Goal: Information Seeking & Learning: Learn about a topic

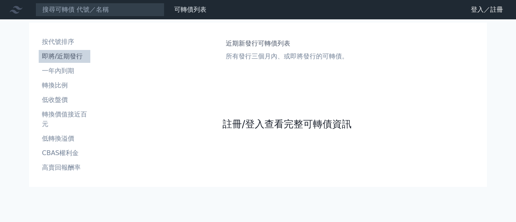
click at [271, 122] on link "註冊/登入查看完整可轉債資訊" at bounding box center [287, 124] width 129 height 13
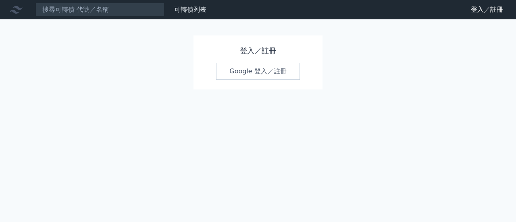
click at [246, 71] on link "Google 登入／註冊" at bounding box center [258, 71] width 84 height 17
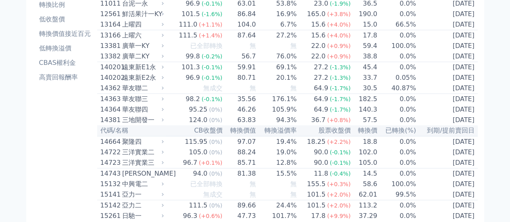
scroll to position [40, 0]
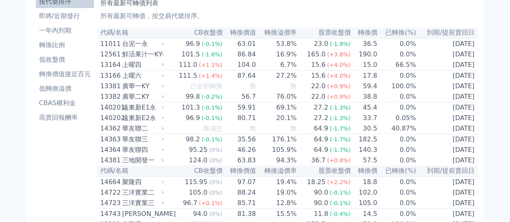
click at [284, 80] on td "27.2%" at bounding box center [276, 76] width 41 height 11
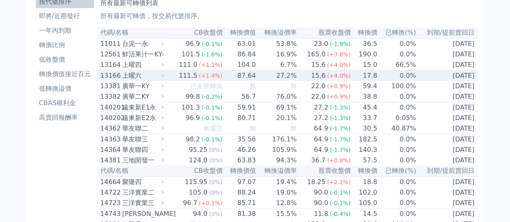
click at [247, 80] on td "87.64" at bounding box center [239, 76] width 33 height 11
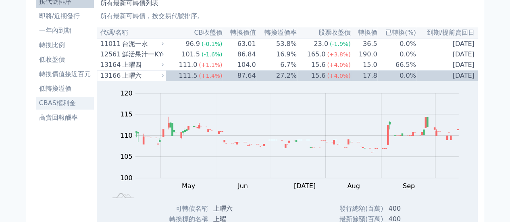
click at [87, 108] on link "CBAS權利金" at bounding box center [65, 103] width 58 height 13
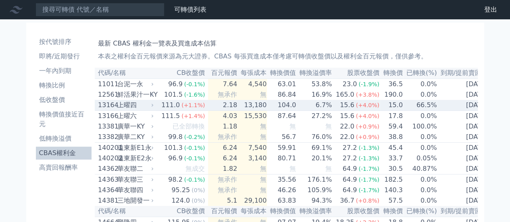
click at [296, 108] on td "6.7%" at bounding box center [314, 105] width 36 height 11
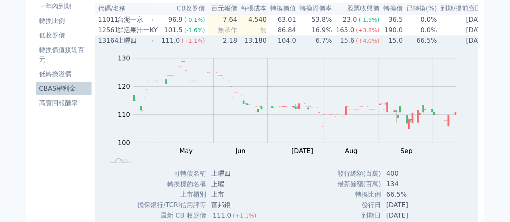
scroll to position [40, 0]
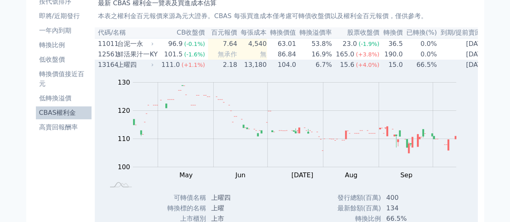
click at [403, 63] on td "66.5%" at bounding box center [420, 65] width 34 height 10
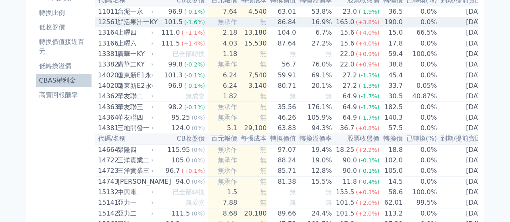
scroll to position [81, 0]
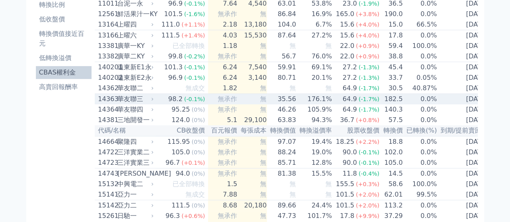
click at [358, 102] on span "(-1.7%)" at bounding box center [368, 99] width 21 height 6
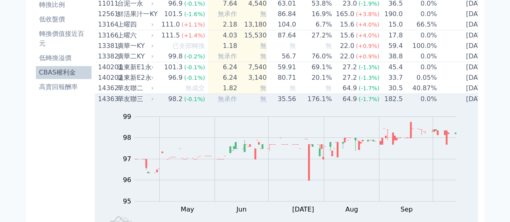
click at [348, 104] on div "64.9" at bounding box center [350, 99] width 18 height 10
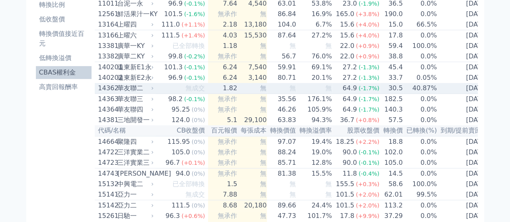
click at [358, 92] on span "(-1.7%)" at bounding box center [368, 88] width 21 height 6
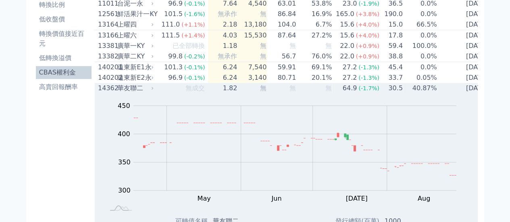
click at [358, 92] on span "(-1.7%)" at bounding box center [368, 88] width 21 height 6
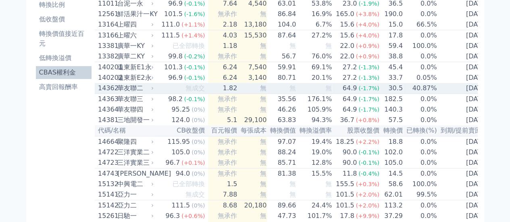
click at [345, 93] on div "64.9" at bounding box center [350, 88] width 18 height 10
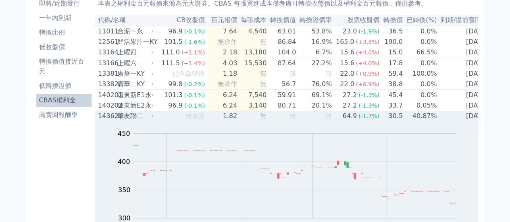
scroll to position [40, 0]
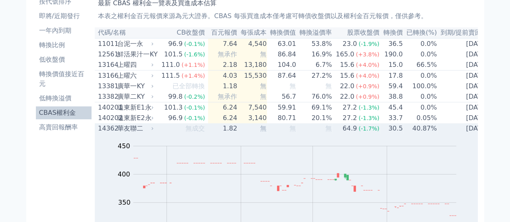
click at [318, 134] on td "無" at bounding box center [314, 128] width 36 height 10
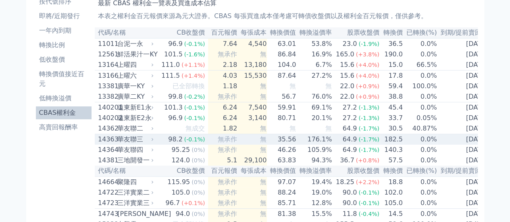
click at [320, 145] on td "176.1%" at bounding box center [314, 139] width 36 height 11
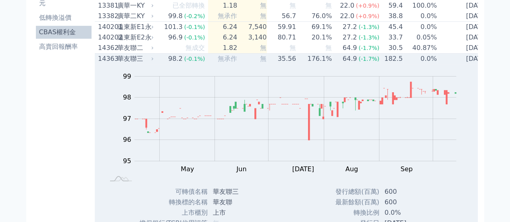
scroll to position [81, 0]
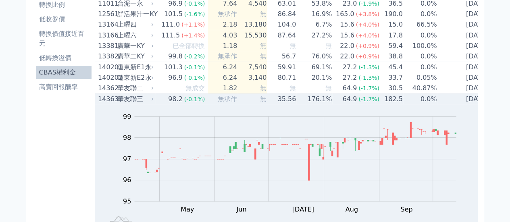
click at [332, 105] on td "64.9 (-1.7%)" at bounding box center [356, 99] width 48 height 11
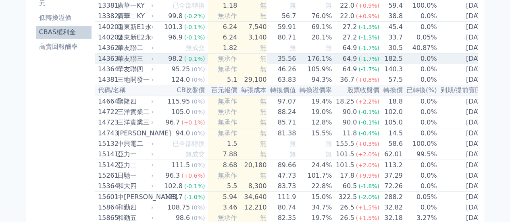
scroll to position [161, 0]
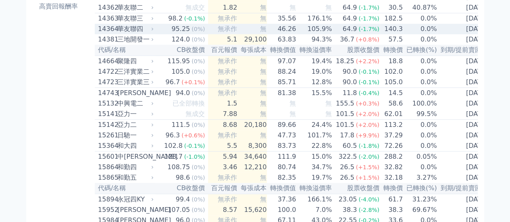
click at [341, 34] on div "64.9" at bounding box center [350, 29] width 18 height 10
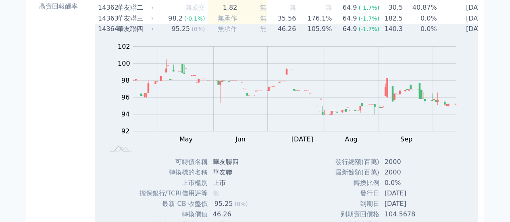
click at [332, 34] on td "64.9 (-1.7%)" at bounding box center [356, 29] width 48 height 10
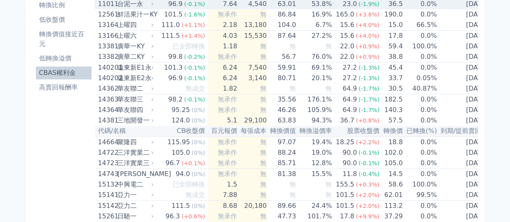
scroll to position [81, 0]
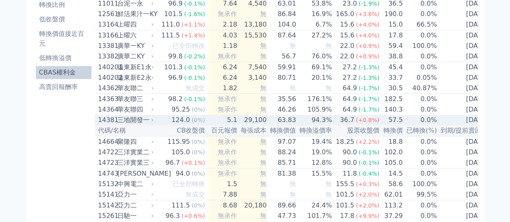
click at [338, 125] on div "36.7" at bounding box center [347, 120] width 18 height 10
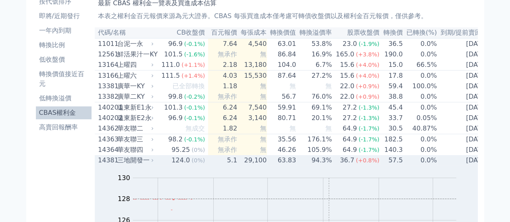
scroll to position [40, 0]
click at [332, 166] on td "36.7 (+0.8%)" at bounding box center [356, 160] width 48 height 10
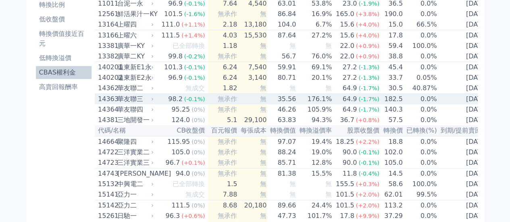
scroll to position [121, 0]
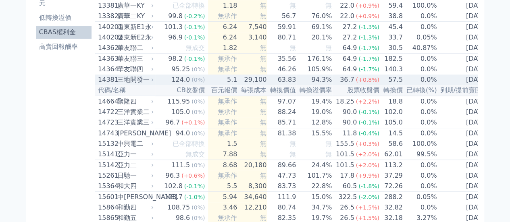
click at [368, 83] on span "(+0.8%)" at bounding box center [367, 80] width 23 height 6
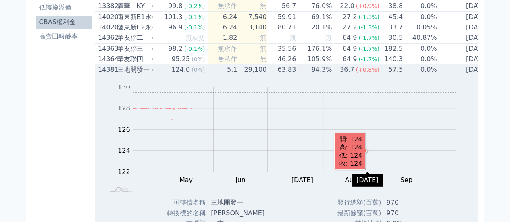
scroll to position [81, 0]
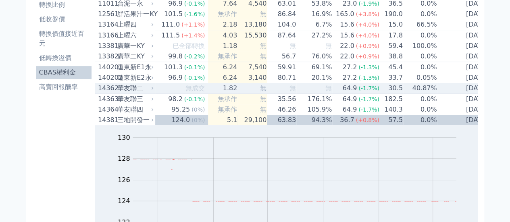
click at [363, 92] on span "(-1.7%)" at bounding box center [368, 88] width 21 height 6
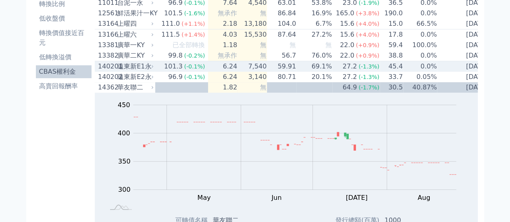
scroll to position [121, 0]
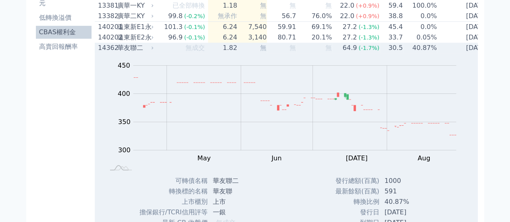
click at [319, 53] on td "無" at bounding box center [314, 48] width 36 height 10
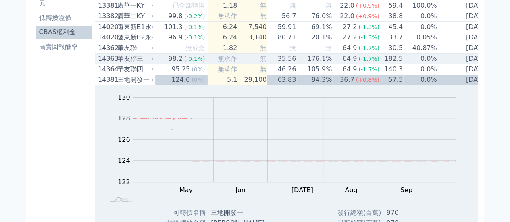
click at [367, 62] on span "(-1.7%)" at bounding box center [368, 59] width 21 height 6
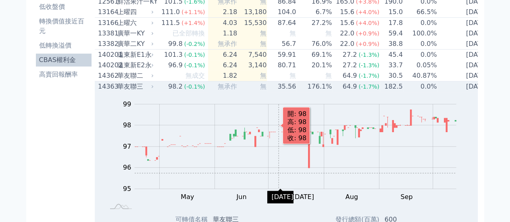
scroll to position [81, 0]
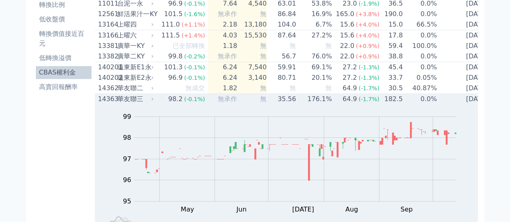
click at [267, 105] on td "35.56" at bounding box center [281, 99] width 29 height 11
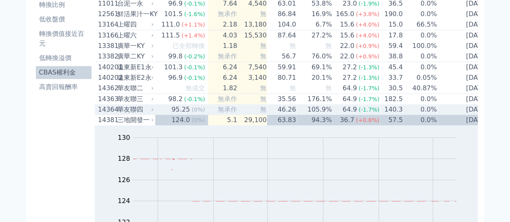
click at [277, 115] on td "46.26" at bounding box center [281, 109] width 29 height 10
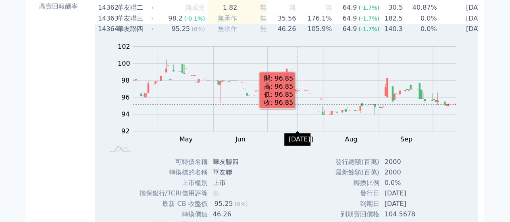
scroll to position [0, 0]
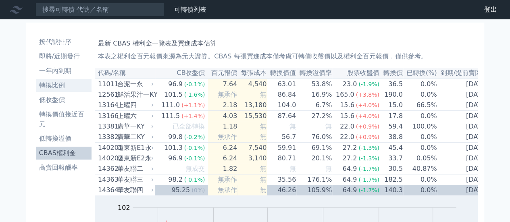
click at [56, 85] on li "轉換比例" at bounding box center [64, 86] width 56 height 10
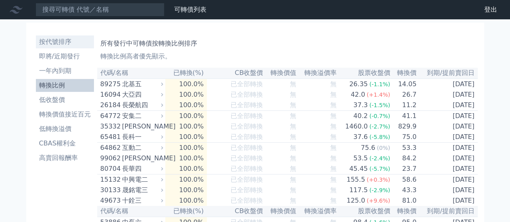
click at [64, 42] on li "按代號排序" at bounding box center [65, 42] width 58 height 10
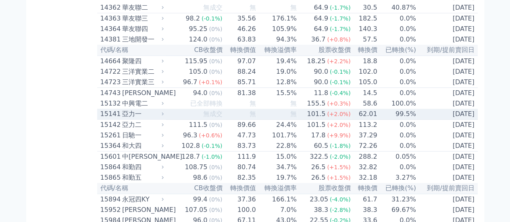
scroll to position [121, 0]
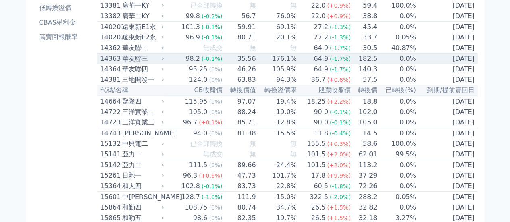
click at [334, 62] on span "(-1.7%)" at bounding box center [340, 59] width 21 height 6
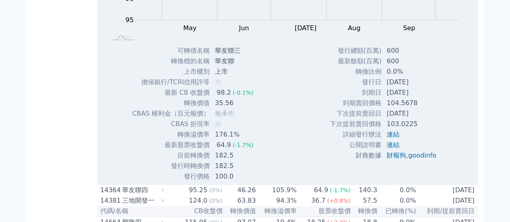
scroll to position [282, 0]
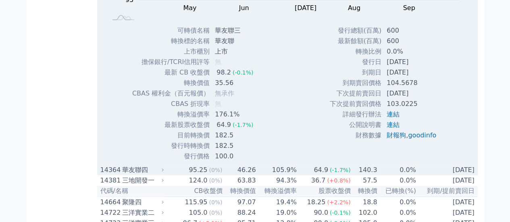
click at [291, 175] on td "105.9%" at bounding box center [276, 170] width 41 height 10
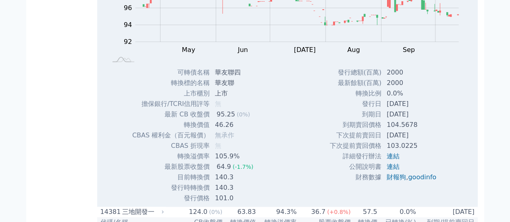
scroll to position [565, 0]
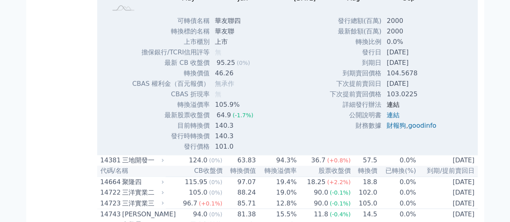
click at [390, 108] on link "連結" at bounding box center [393, 105] width 13 height 8
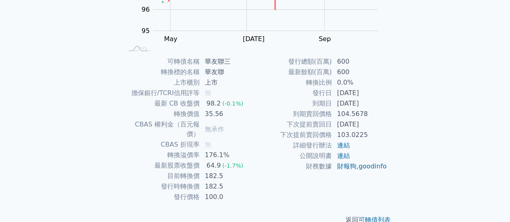
scroll to position [151, 0]
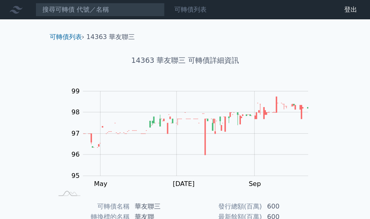
click at [182, 10] on link "可轉債列表" at bounding box center [190, 10] width 32 height 8
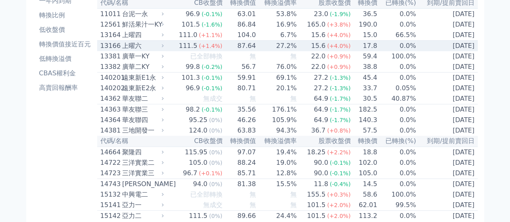
scroll to position [40, 0]
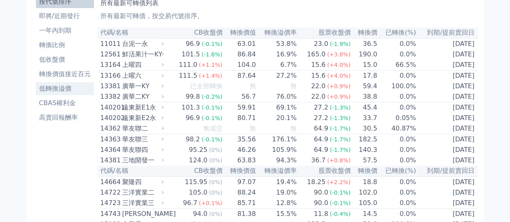
click at [60, 88] on li "低轉換溢價" at bounding box center [65, 89] width 58 height 10
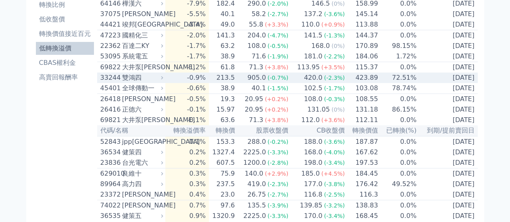
scroll to position [121, 0]
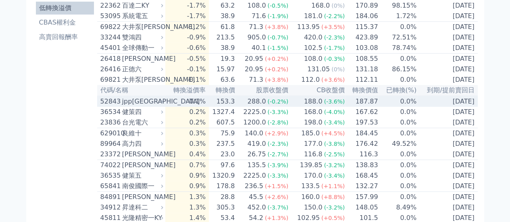
click at [358, 107] on td "187.87" at bounding box center [361, 101] width 33 height 11
click at [290, 107] on td "188.0 (-3.6%)" at bounding box center [317, 101] width 56 height 11
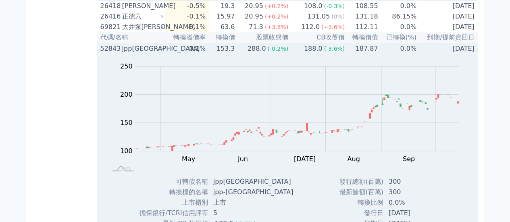
scroll to position [161, 0]
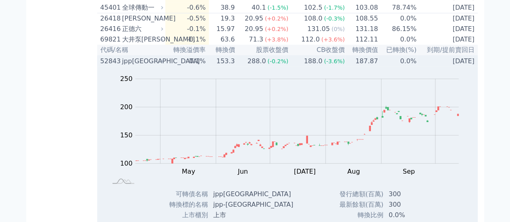
click at [292, 67] on td "188.0 (-3.6%)" at bounding box center [317, 61] width 56 height 11
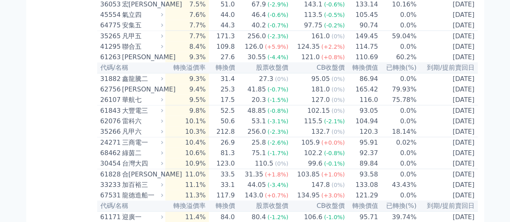
scroll to position [847, 0]
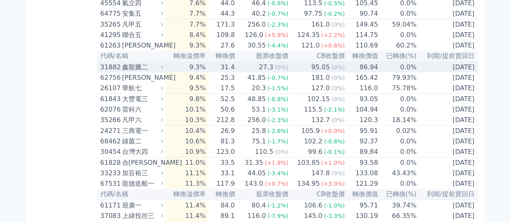
click at [334, 71] on span "(0%)" at bounding box center [337, 67] width 13 height 6
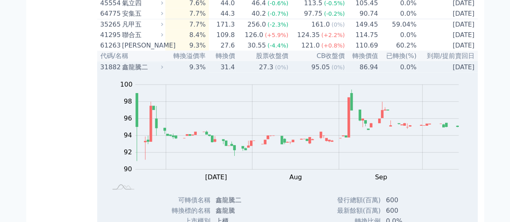
click at [345, 73] on td "86.94" at bounding box center [361, 67] width 33 height 11
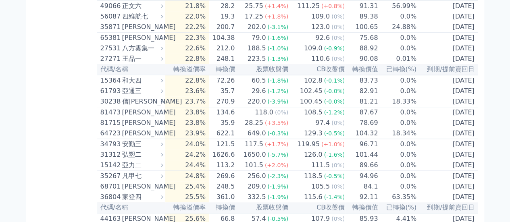
scroll to position [1815, 0]
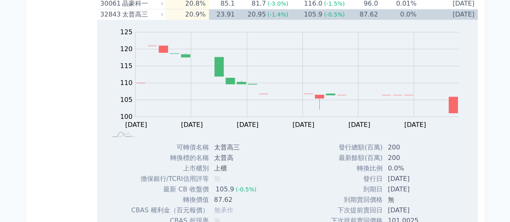
scroll to position [1774, 0]
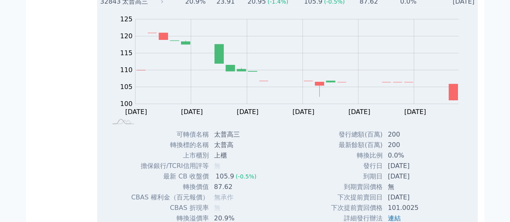
click at [303, 6] on div "105.9" at bounding box center [313, 2] width 22 height 10
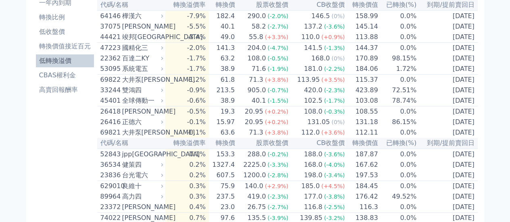
scroll to position [81, 0]
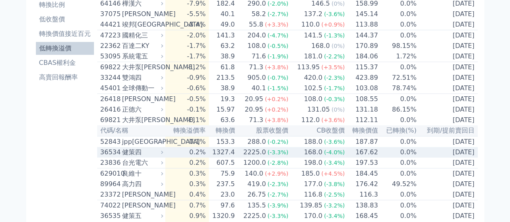
click at [317, 157] on div "168.0" at bounding box center [313, 153] width 22 height 10
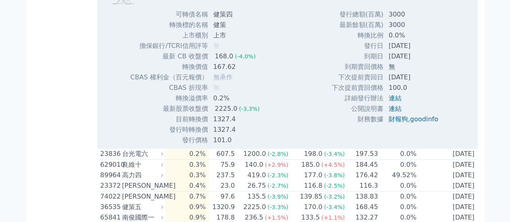
scroll to position [363, 0]
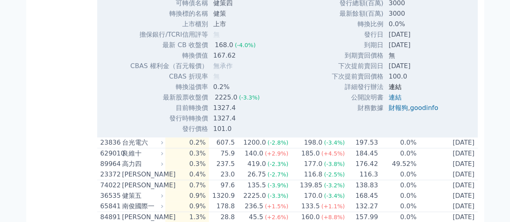
click at [369, 91] on link "連結" at bounding box center [395, 87] width 13 height 8
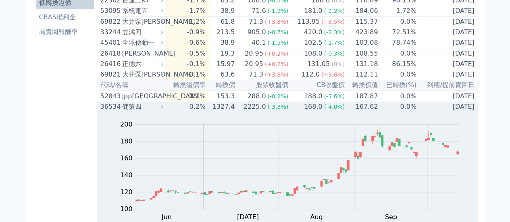
scroll to position [121, 0]
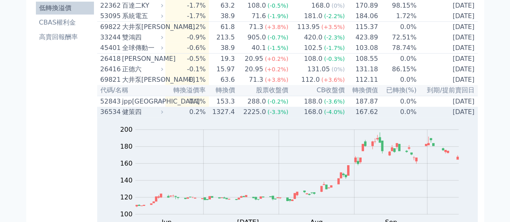
click at [288, 115] on span "(-3.3%)" at bounding box center [277, 112] width 21 height 6
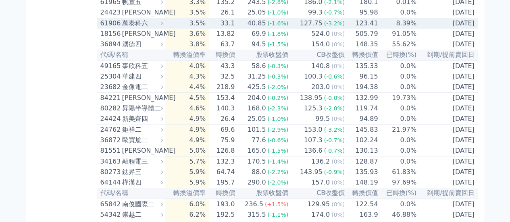
scroll to position [444, 0]
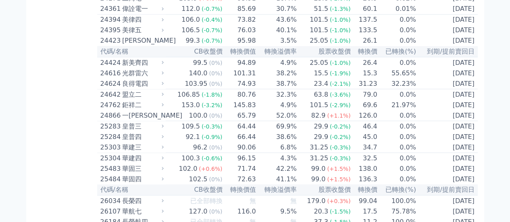
scroll to position [726, 0]
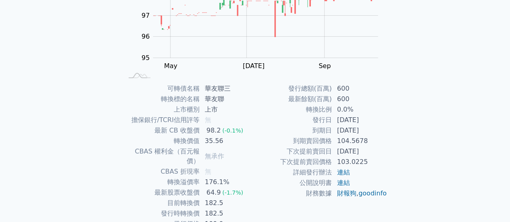
scroll to position [110, 0]
